Goal: Information Seeking & Learning: Learn about a topic

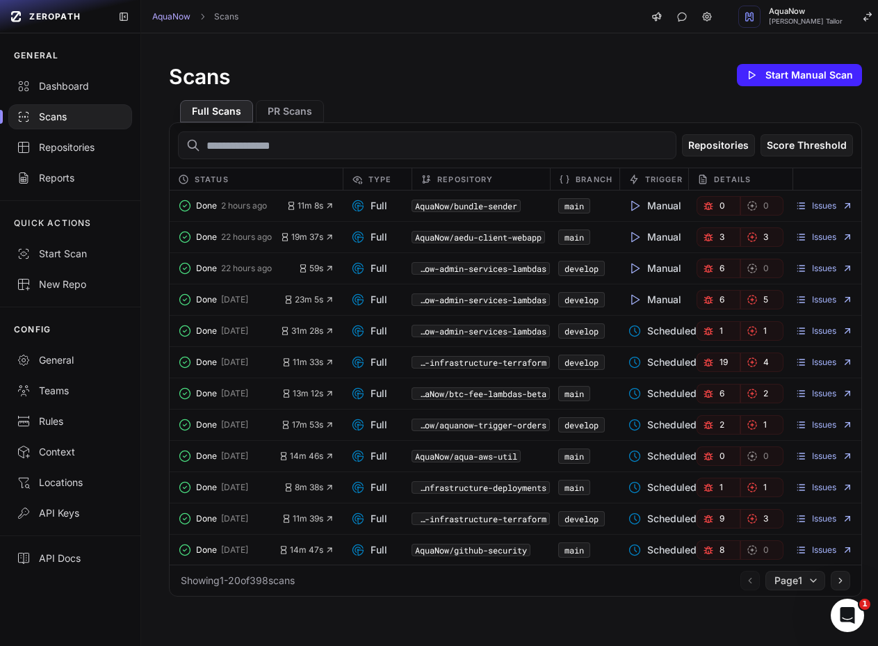
click at [703, 205] on icon "button" at bounding box center [708, 205] width 11 height 11
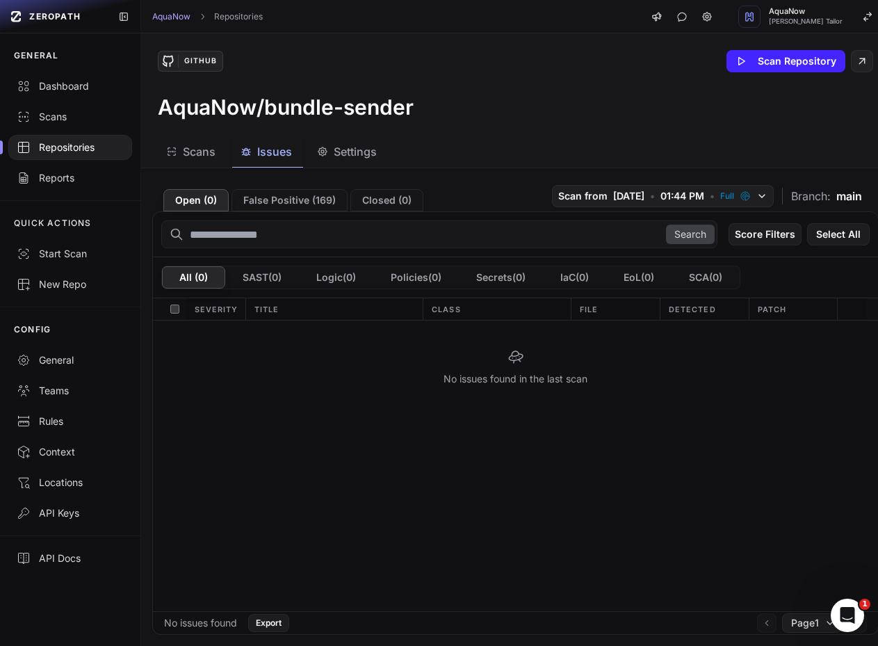
drag, startPoint x: 375, startPoint y: 295, endPoint x: 389, endPoint y: 308, distance: 18.7
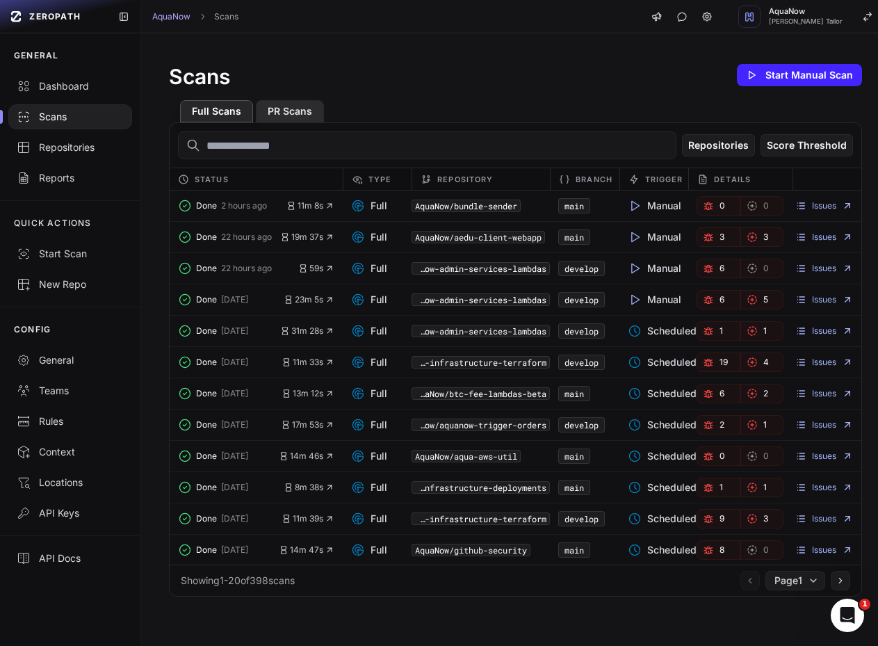
click at [270, 110] on button "PR Scans" at bounding box center [290, 111] width 68 height 22
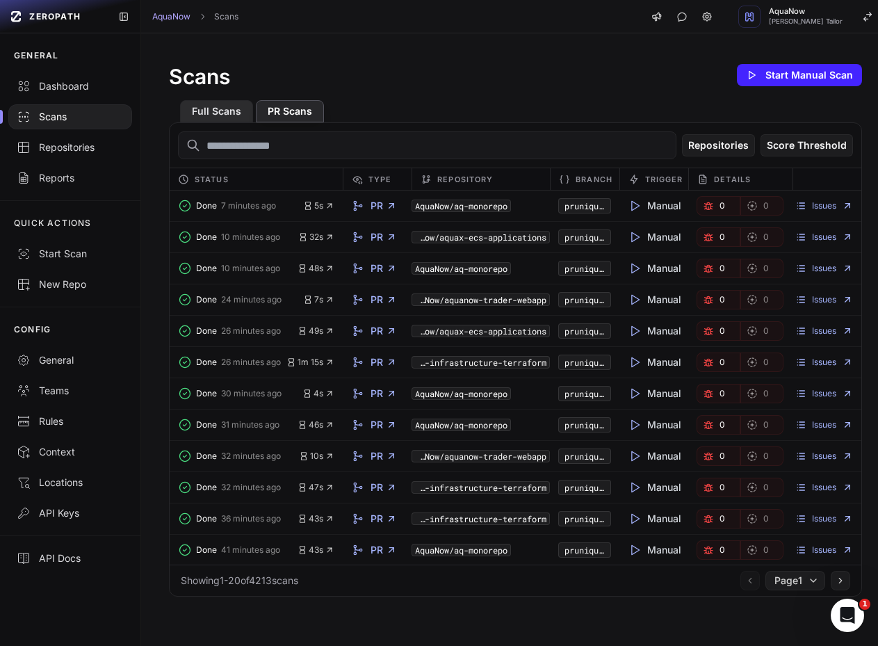
click at [211, 113] on button "Full Scans" at bounding box center [216, 111] width 73 height 22
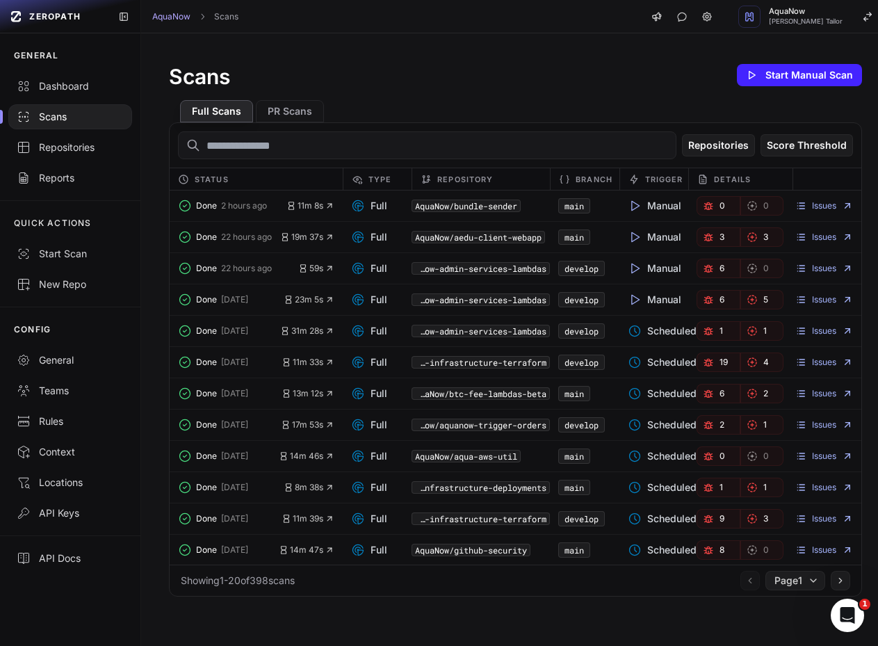
click at [719, 238] on span "3" at bounding box center [721, 236] width 5 height 11
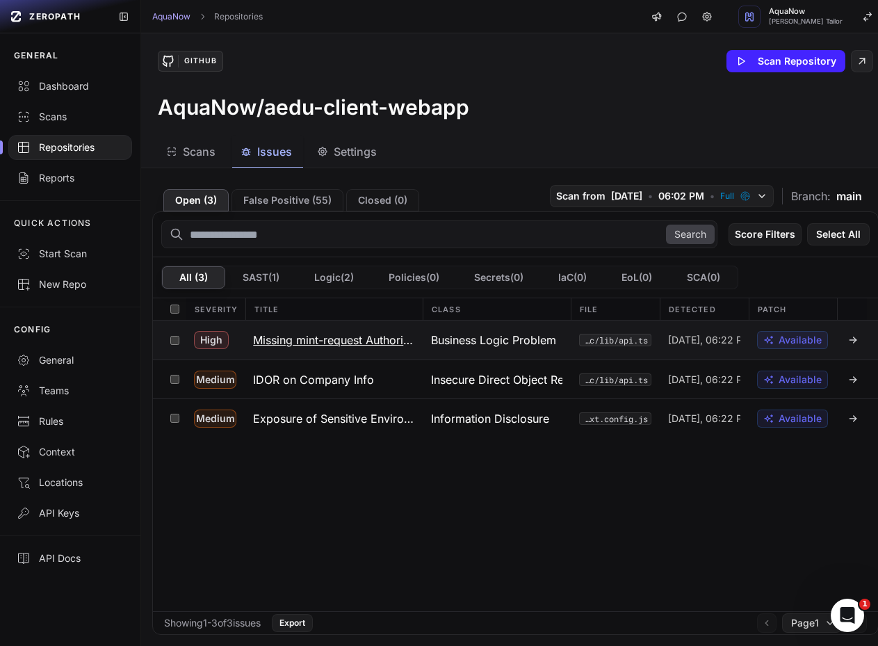
click at [332, 341] on h3 "Missing mint-request Authorization" at bounding box center [333, 340] width 161 height 17
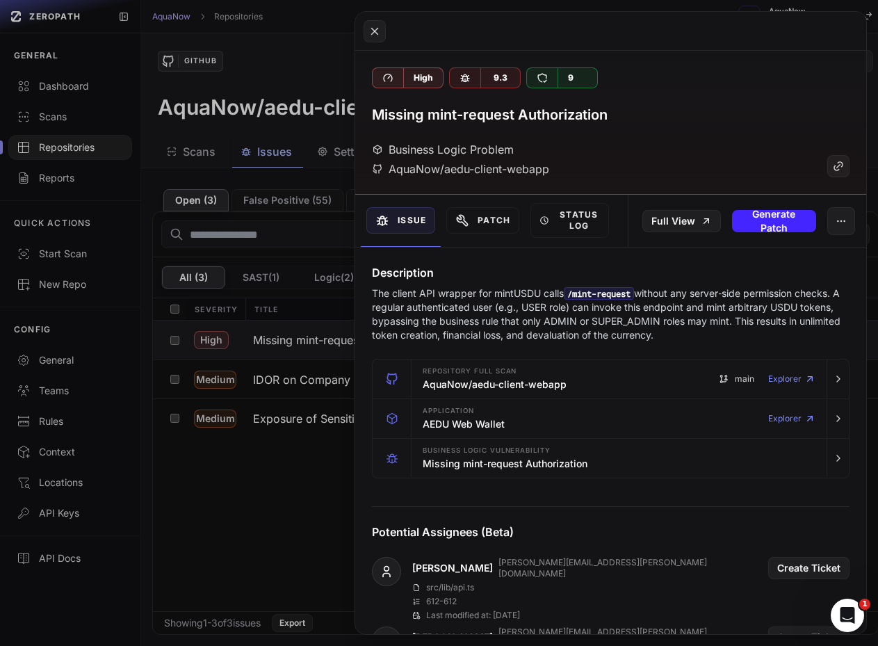
click at [263, 388] on button at bounding box center [439, 323] width 878 height 646
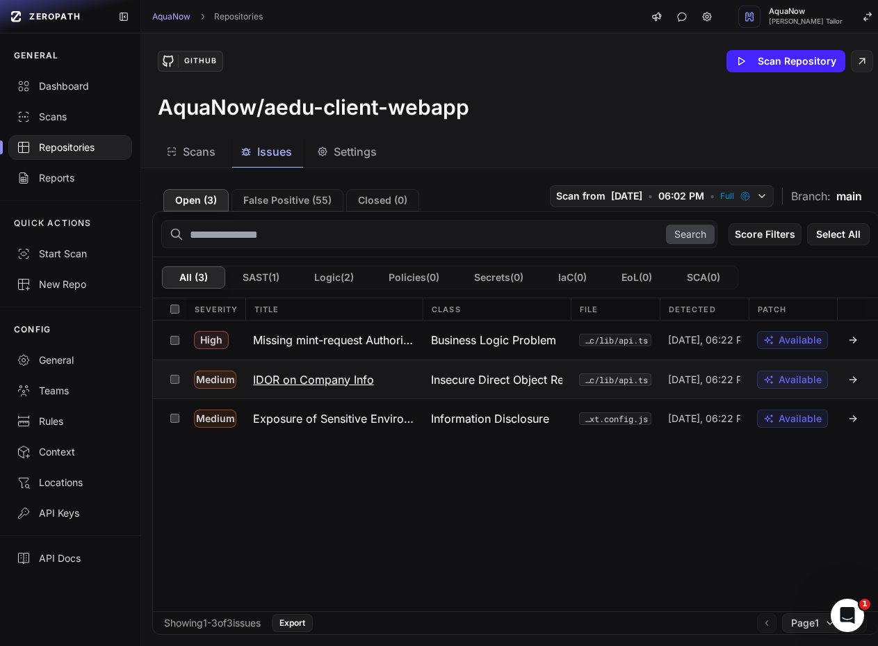
click at [326, 369] on button "IDOR on Company Info" at bounding box center [334, 379] width 178 height 38
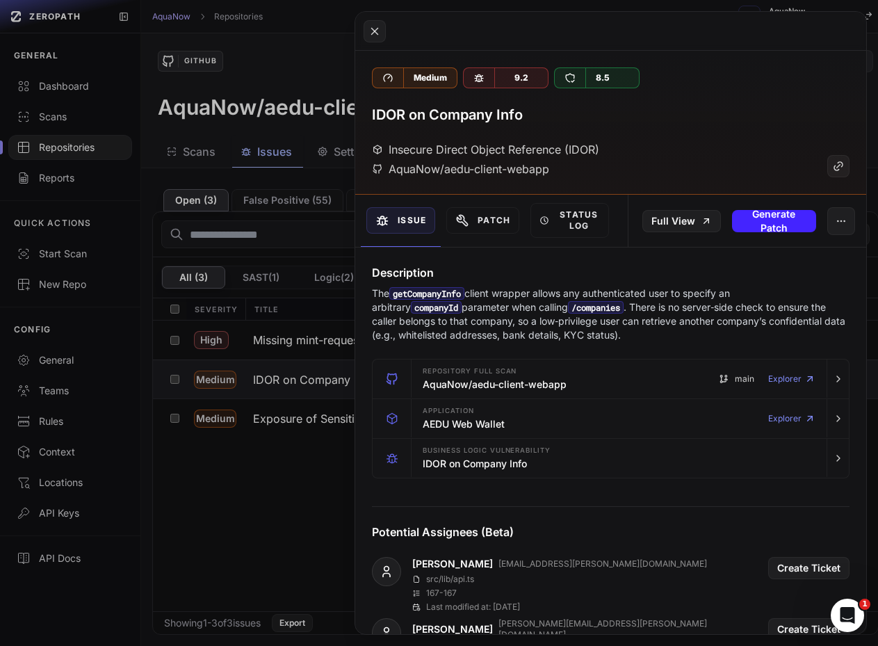
click at [238, 421] on button at bounding box center [439, 323] width 878 height 646
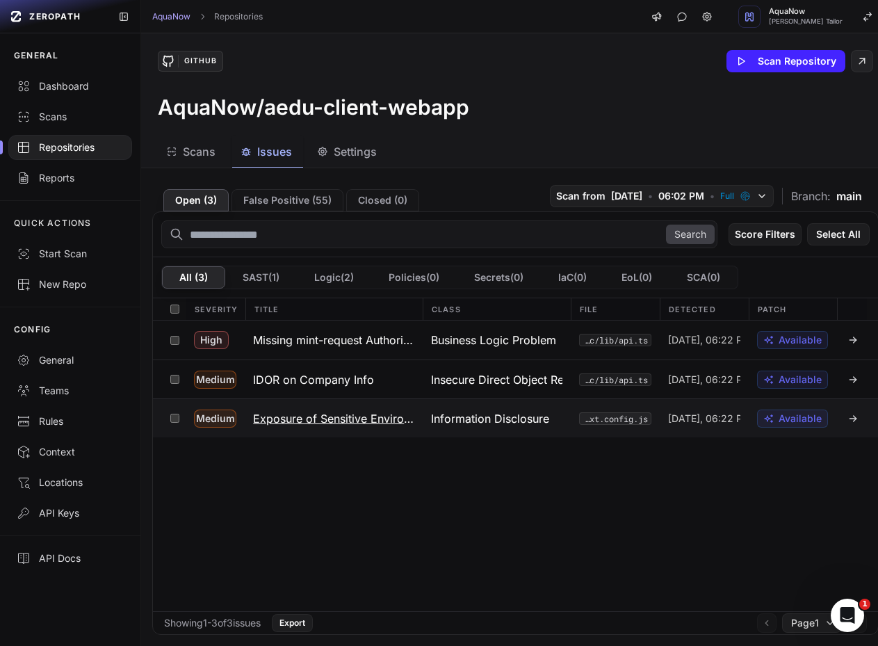
click at [312, 409] on button "Exposure of Sensitive Environment Variables to Client" at bounding box center [334, 418] width 178 height 38
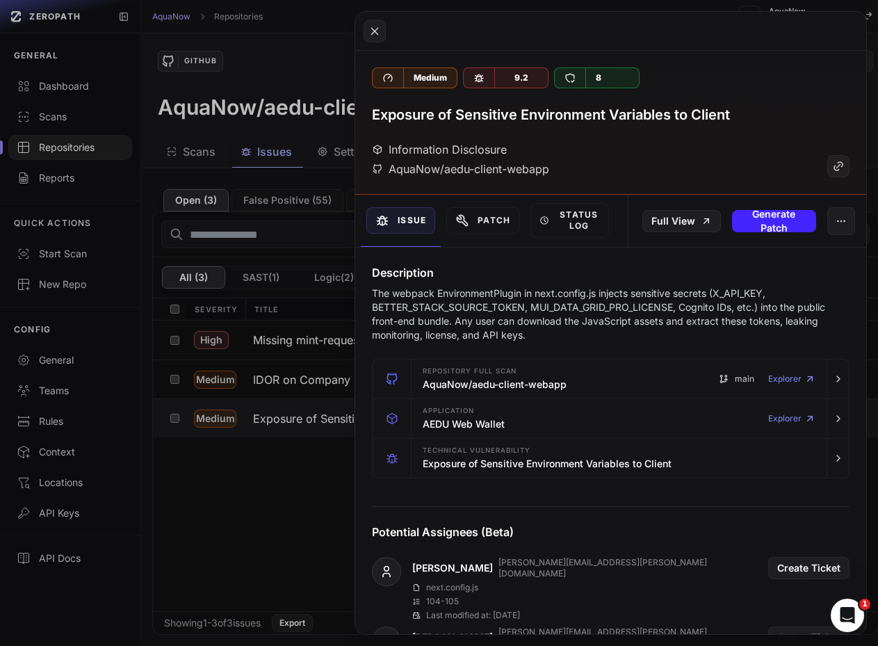
click at [325, 375] on button at bounding box center [439, 323] width 878 height 646
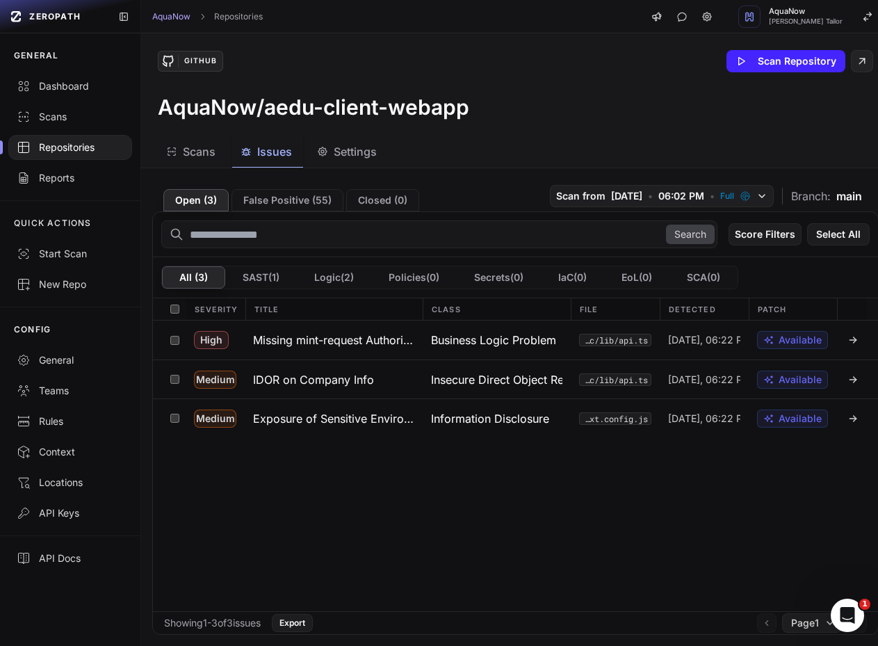
click at [325, 375] on h3 "IDOR on Company Info" at bounding box center [313, 379] width 121 height 17
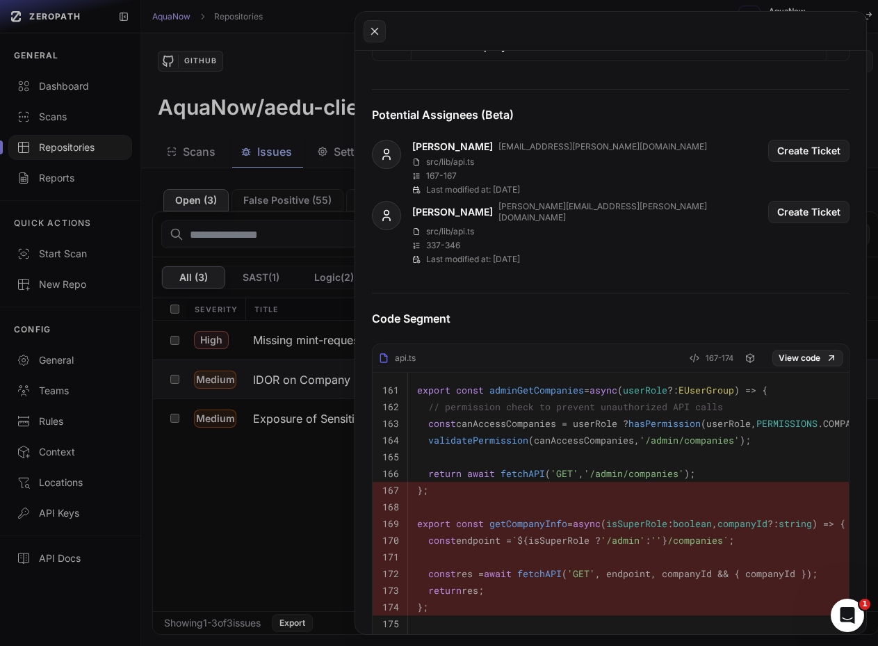
scroll to position [669, 0]
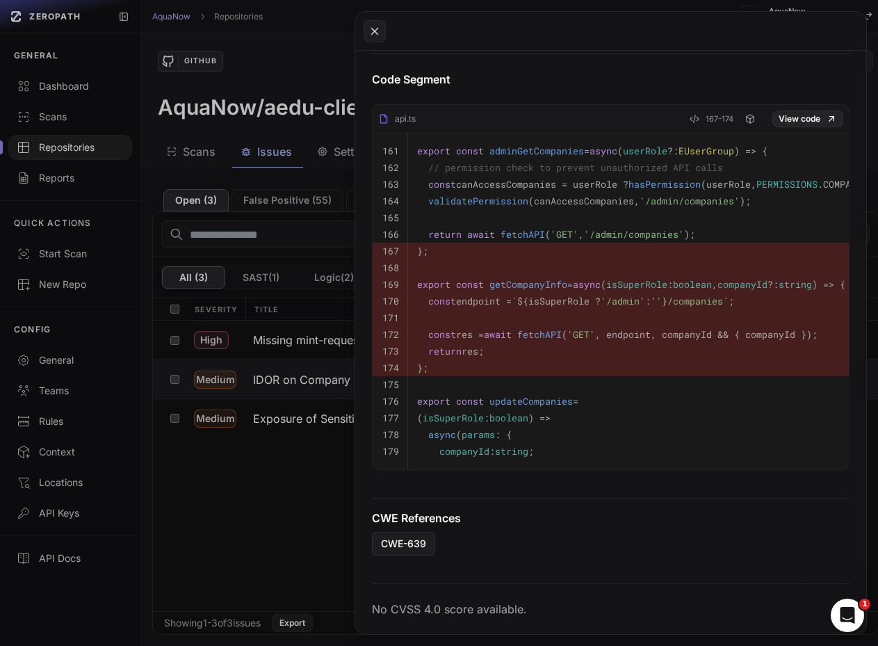
click at [274, 527] on button at bounding box center [439, 323] width 878 height 646
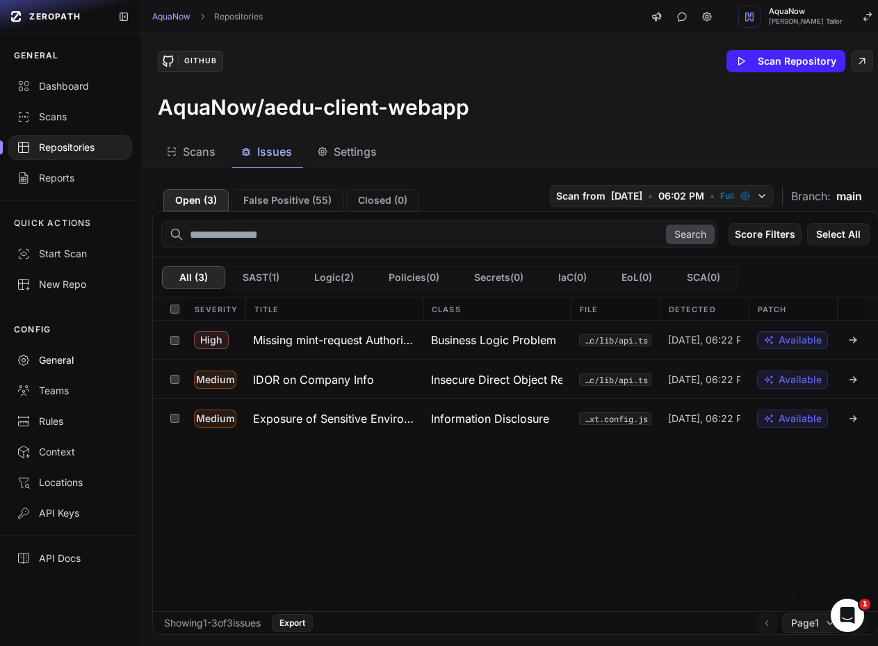
click at [72, 359] on div "General" at bounding box center [70, 360] width 107 height 14
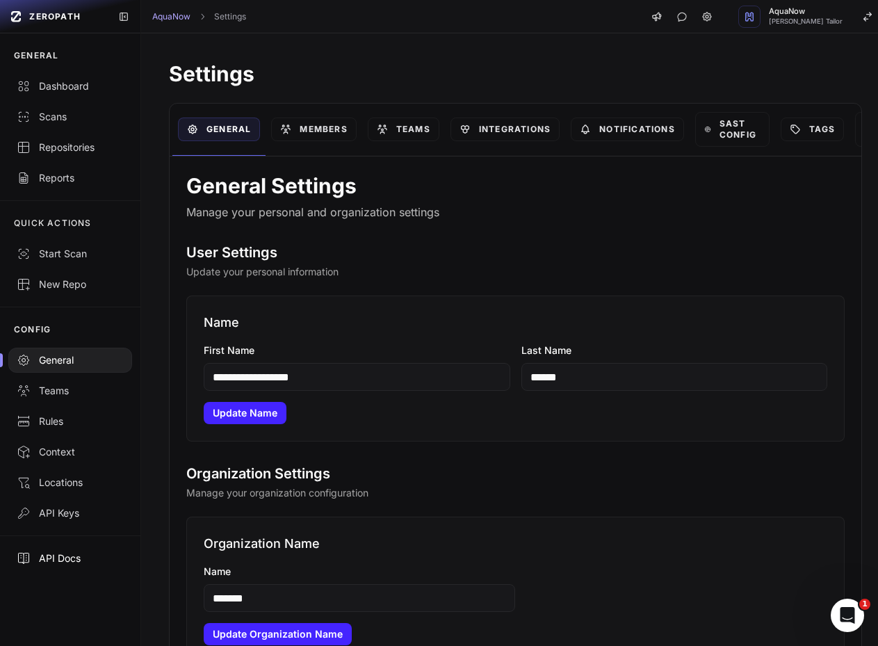
click at [46, 550] on link "API Docs" at bounding box center [70, 558] width 140 height 31
